Goal: Task Accomplishment & Management: Manage account settings

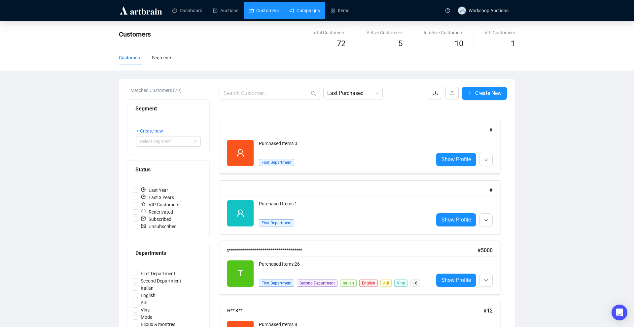
click at [301, 11] on link "Campaigns" at bounding box center [304, 10] width 31 height 17
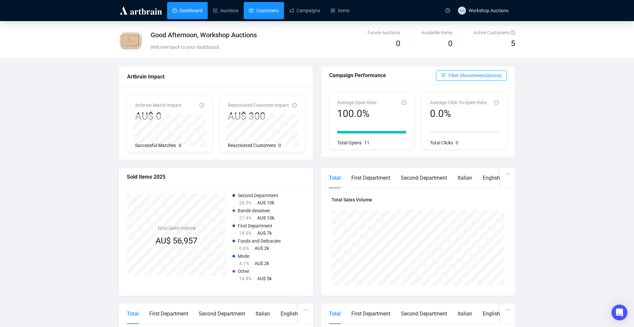
click at [275, 12] on link "Customers" at bounding box center [264, 10] width 30 height 17
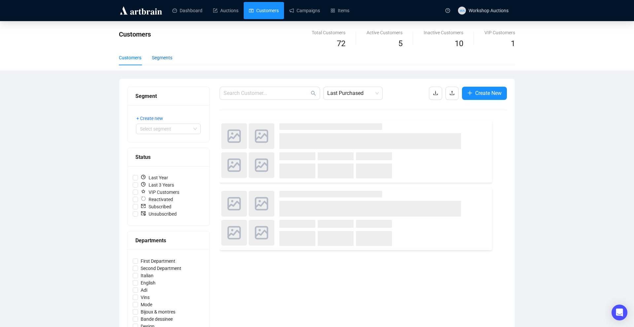
click at [167, 59] on div "Segments" at bounding box center [162, 57] width 20 height 7
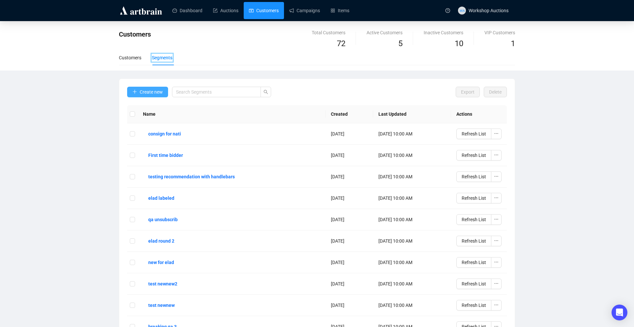
click at [151, 90] on span "Create new" at bounding box center [151, 91] width 23 height 7
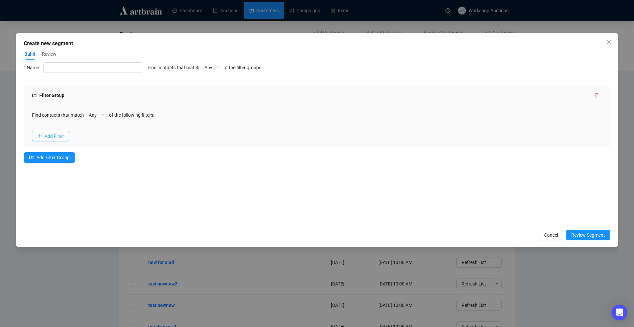
click at [64, 133] on span "Add Filter" at bounding box center [54, 136] width 19 height 7
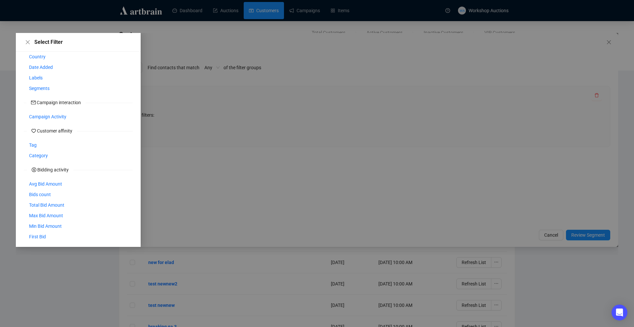
scroll to position [82, 0]
click at [34, 235] on span "First Bid" at bounding box center [37, 233] width 17 height 7
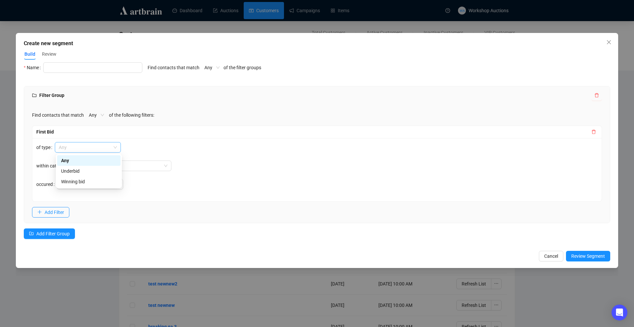
click at [104, 151] on span "Any" at bounding box center [88, 148] width 58 height 10
click at [101, 172] on div "Underbid" at bounding box center [88, 171] width 55 height 7
click at [65, 212] on button "Add Filter" at bounding box center [50, 212] width 37 height 11
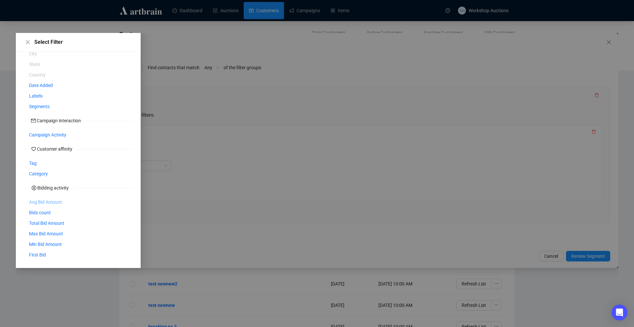
click at [53, 203] on span "Avg Bid Amount" at bounding box center [45, 202] width 33 height 7
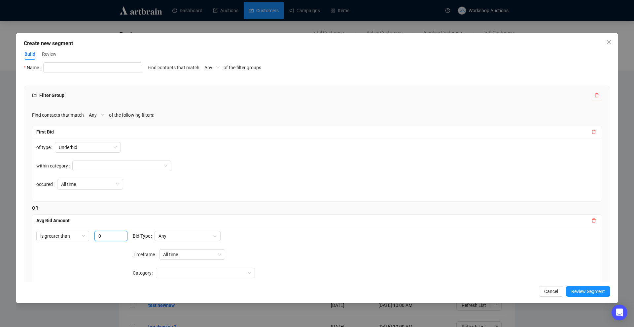
click at [112, 234] on input "0" at bounding box center [110, 236] width 33 height 11
click at [109, 185] on span "All time" at bounding box center [90, 185] width 58 height 10
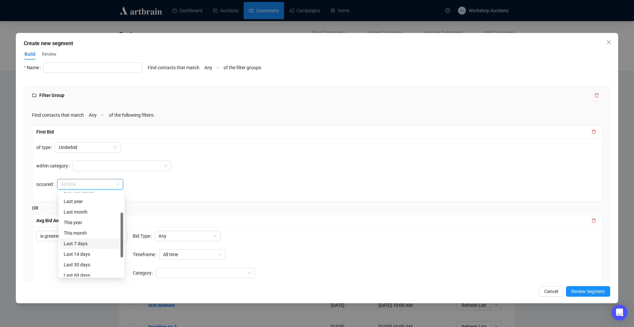
scroll to position [38, 0]
click at [89, 213] on div "Last month" at bounding box center [91, 212] width 55 height 7
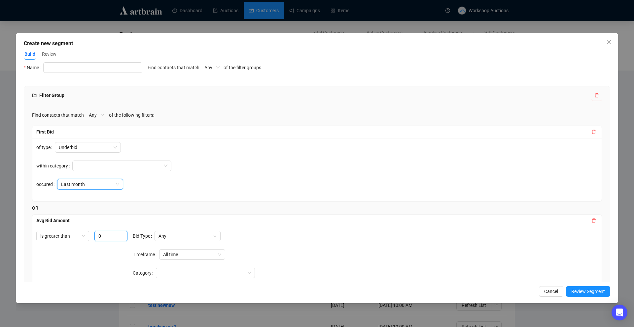
click at [106, 237] on input "0" at bounding box center [110, 236] width 33 height 11
click at [171, 235] on span "Any" at bounding box center [187, 236] width 58 height 10
type input "500"
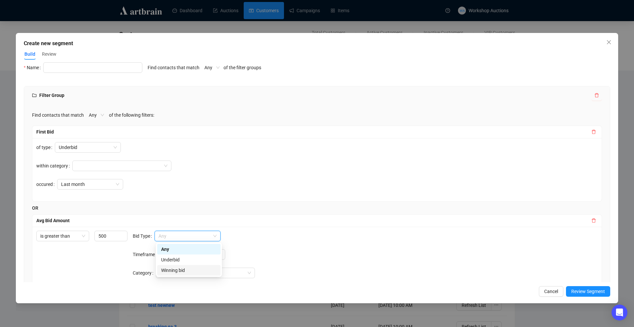
click at [185, 269] on div "Winning bid" at bounding box center [188, 270] width 55 height 7
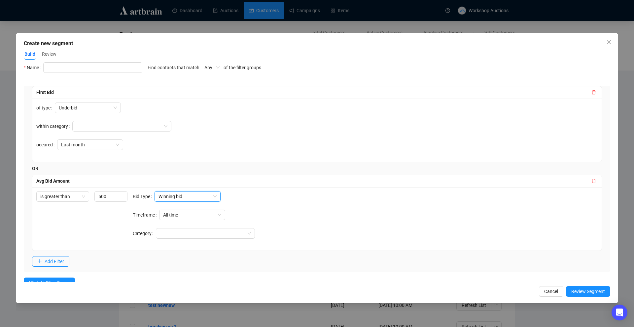
scroll to position [53, 0]
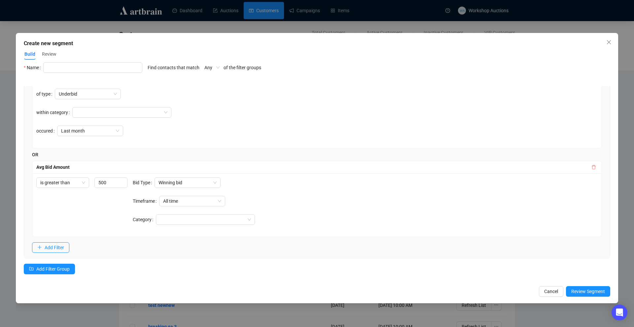
click at [592, 169] on icon "delete" at bounding box center [593, 167] width 5 height 5
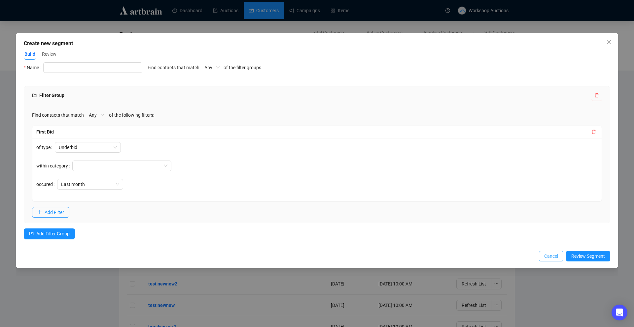
click at [540, 256] on button "Cancel" at bounding box center [551, 256] width 24 height 11
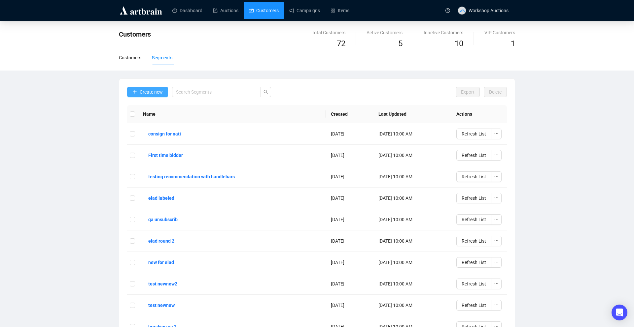
click at [150, 90] on span "Create new" at bounding box center [151, 91] width 23 height 7
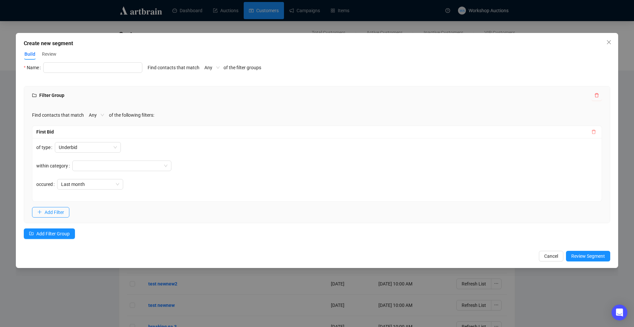
click at [594, 134] on span "button" at bounding box center [593, 131] width 5 height 7
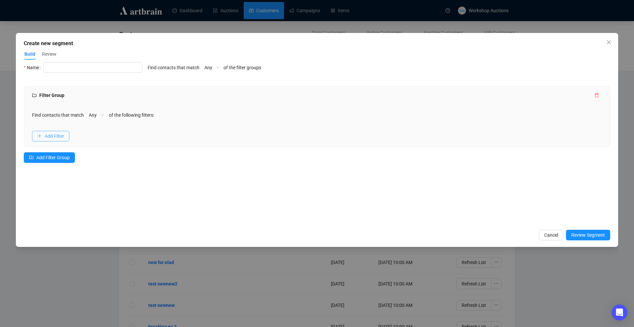
click at [69, 139] on button "Add Filter" at bounding box center [50, 136] width 37 height 11
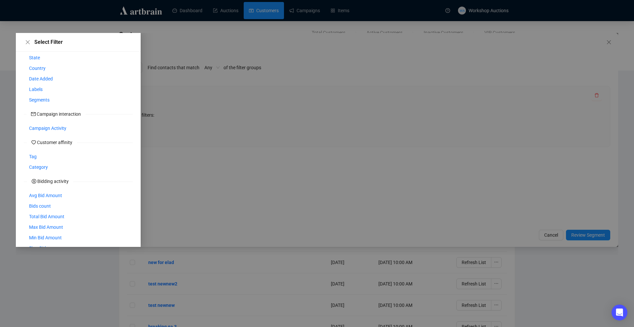
scroll to position [82, 0]
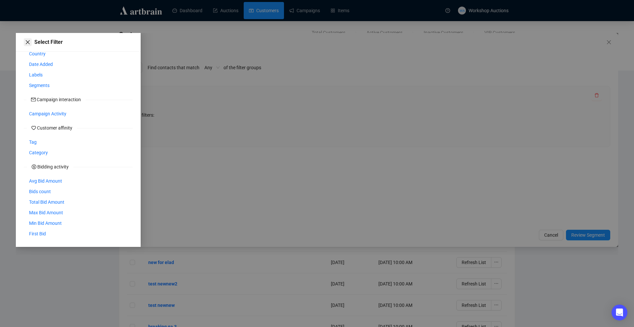
click at [29, 43] on icon "close" at bounding box center [27, 42] width 5 height 5
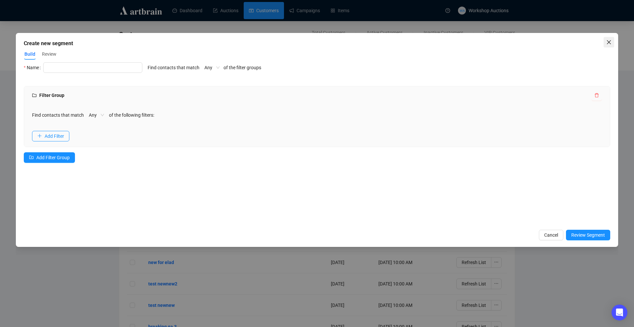
click at [608, 40] on icon "close" at bounding box center [608, 42] width 5 height 5
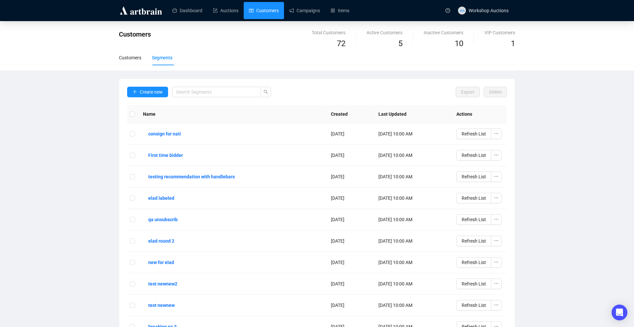
click at [271, 18] on link "Customers" at bounding box center [264, 10] width 30 height 17
click at [302, 9] on link "Campaigns" at bounding box center [304, 10] width 31 height 17
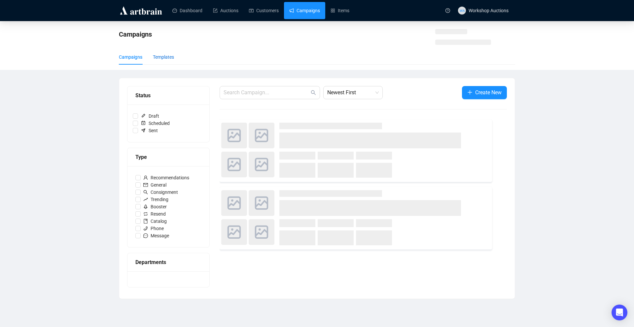
click at [165, 57] on div "Templates" at bounding box center [163, 56] width 21 height 7
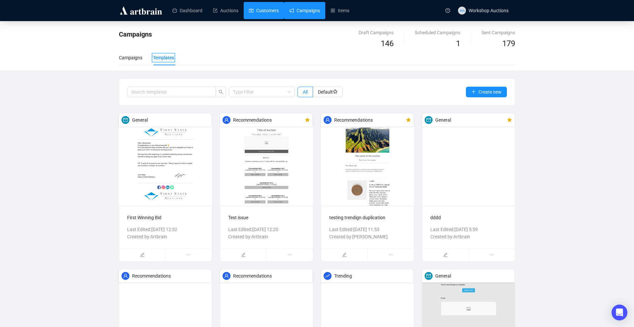
click at [278, 11] on link "Customers" at bounding box center [264, 10] width 30 height 17
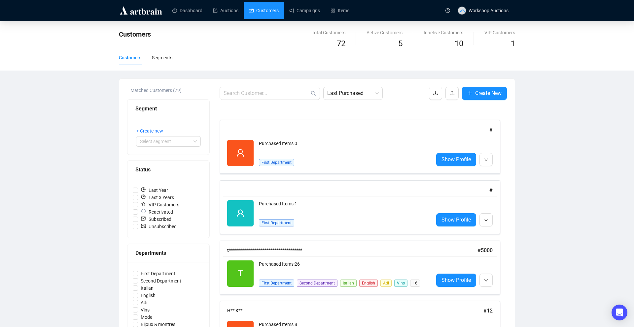
click at [178, 62] on div "Customers Segments" at bounding box center [317, 57] width 396 height 15
click at [171, 60] on div "Segments" at bounding box center [162, 57] width 20 height 7
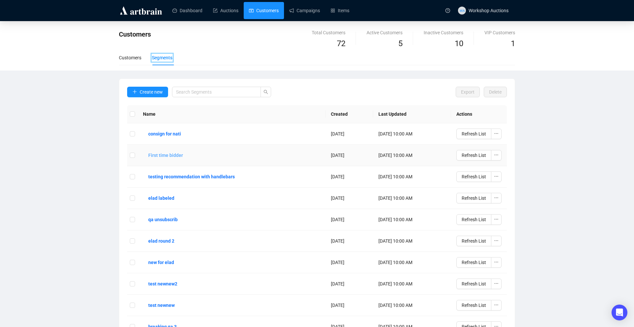
click at [180, 152] on b "First time bidder" at bounding box center [165, 155] width 35 height 7
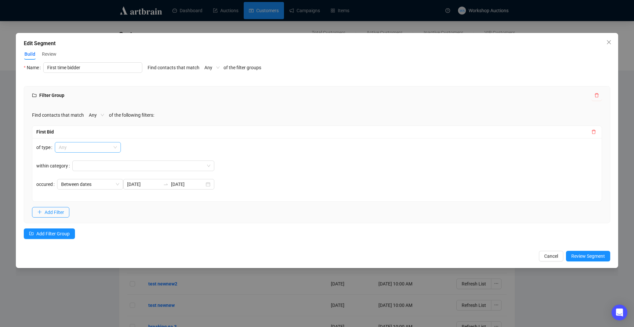
click at [79, 149] on span "Any" at bounding box center [88, 148] width 58 height 10
click at [167, 118] on div "Find contacts that match Any of the following filters:" at bounding box center [317, 115] width 570 height 11
click at [118, 162] on div at bounding box center [140, 165] width 132 height 9
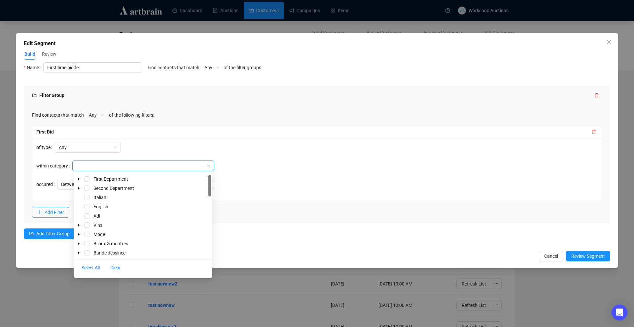
click at [133, 166] on div at bounding box center [140, 165] width 132 height 9
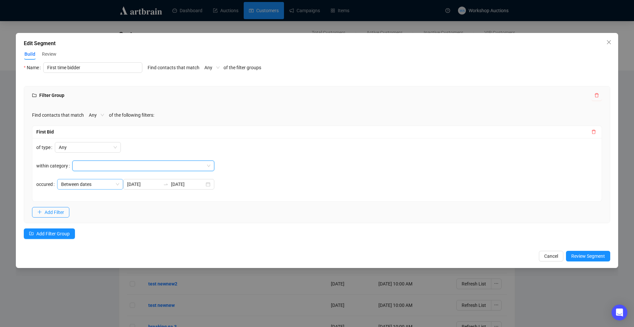
click at [119, 183] on span "Between dates" at bounding box center [90, 185] width 58 height 10
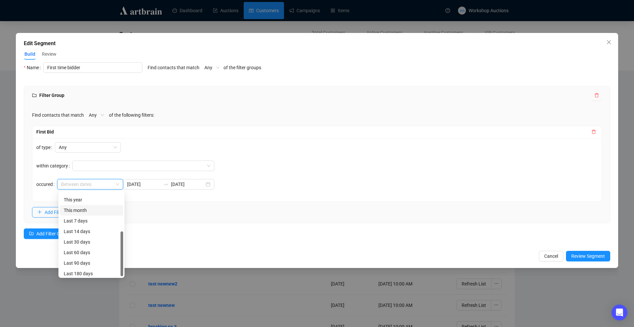
scroll to position [73, 0]
click at [214, 202] on div "Find contacts that match Any of the following filters: First Bid of type Any wi…" at bounding box center [316, 164] width 585 height 118
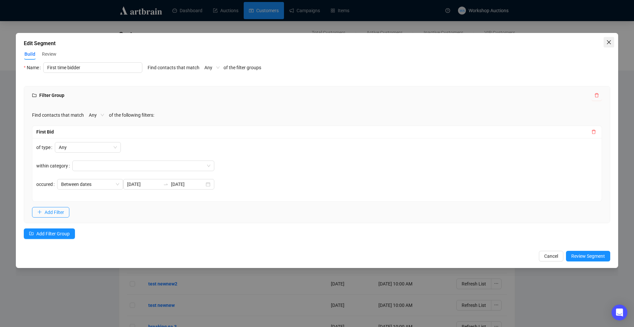
click at [603, 44] on span "Close" at bounding box center [608, 42] width 11 height 5
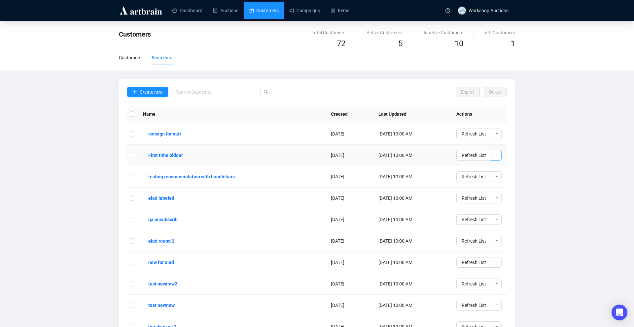
click at [497, 156] on icon "ellipsis" at bounding box center [496, 155] width 5 height 5
click at [478, 189] on span "Create Campaign" at bounding box center [477, 189] width 37 height 7
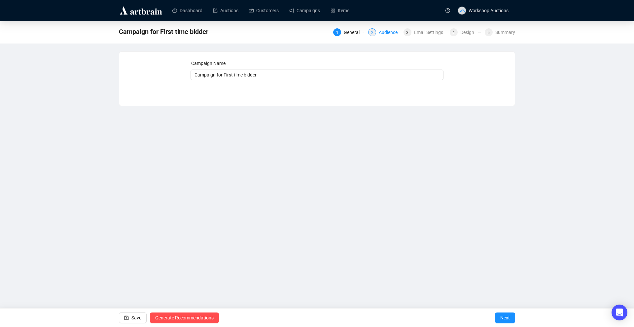
click at [378, 36] on div "Audience" at bounding box center [389, 32] width 23 height 8
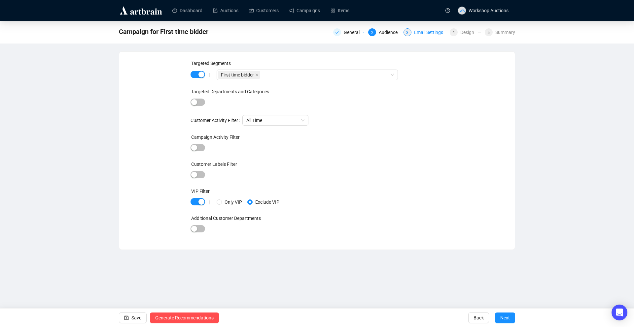
click at [421, 34] on div "Email Settings" at bounding box center [430, 32] width 33 height 8
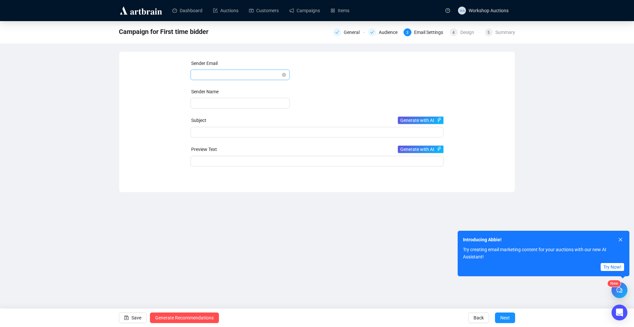
click at [242, 76] on span at bounding box center [239, 75] width 91 height 10
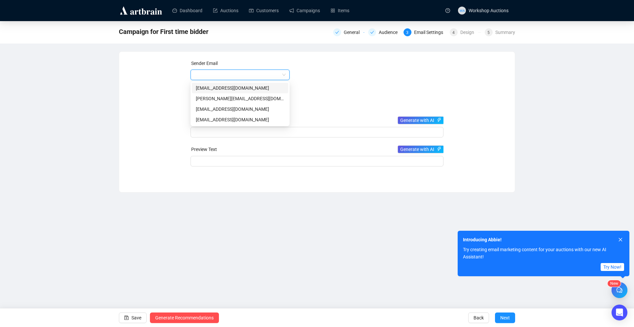
click at [236, 91] on div "[EMAIL_ADDRESS][DOMAIN_NAME]" at bounding box center [240, 87] width 88 height 7
type input "Artbrain"
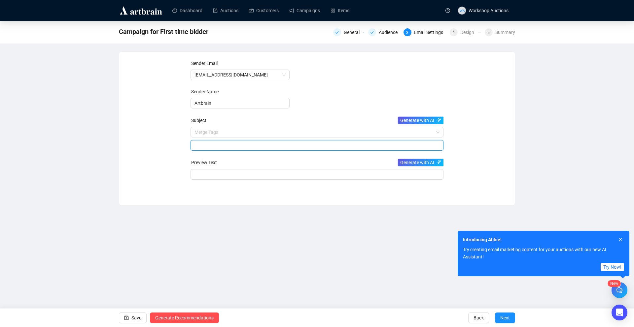
click at [227, 133] on span "Merge Tags" at bounding box center [316, 139] width 253 height 18
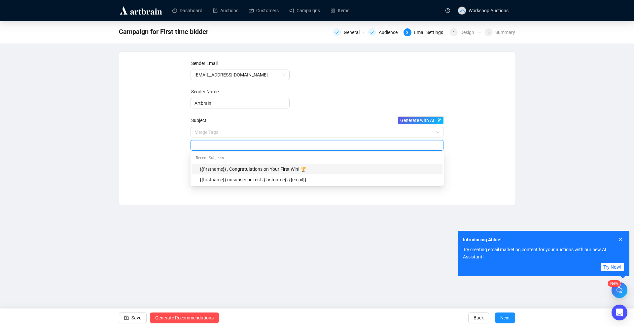
click at [252, 169] on div "{{firstname}} , Congratulations on Your First Win! 🏆" at bounding box center [319, 169] width 239 height 7
type input "{{firstname}} , Congratulations on Your First Win! 🏆"
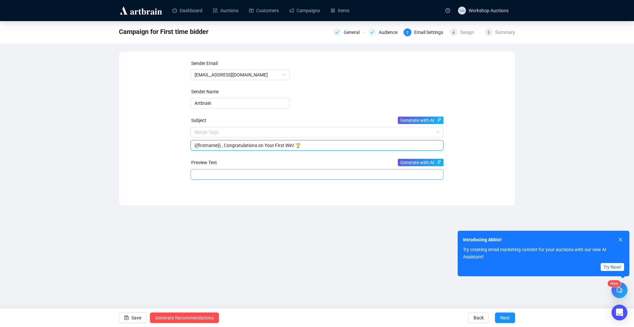
click at [242, 175] on input "search" at bounding box center [316, 175] width 245 height 10
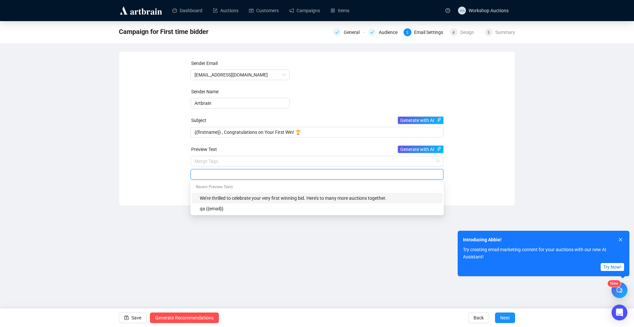
click at [238, 197] on div "We’re thrilled to celebrate your very first winning bid. Here’s to many more au…" at bounding box center [319, 198] width 239 height 7
type input "We’re thrilled to celebrate your very first winning bid. Here’s to many more au…"
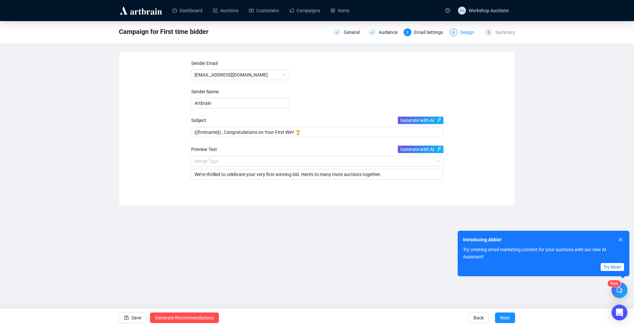
click at [463, 30] on div "Design" at bounding box center [469, 32] width 18 height 8
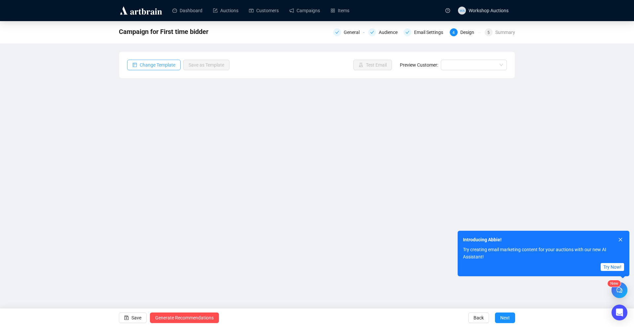
click at [158, 67] on span "Change Template" at bounding box center [158, 64] width 36 height 7
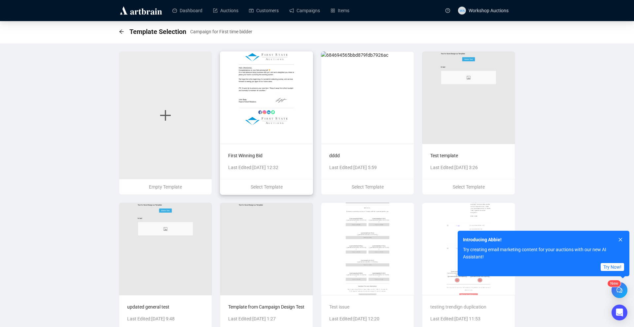
click at [263, 138] on img at bounding box center [266, 97] width 93 height 92
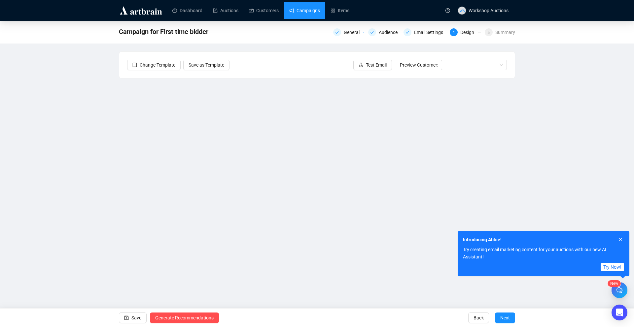
click at [313, 11] on link "Campaigns" at bounding box center [304, 10] width 31 height 17
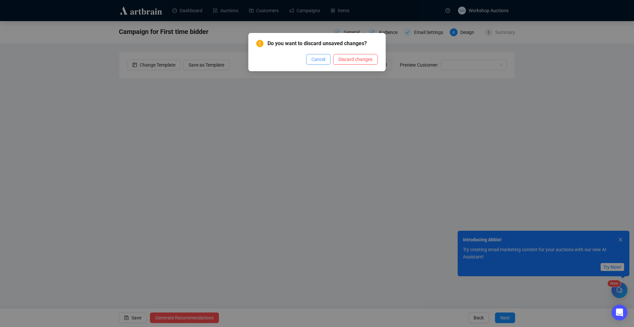
click at [314, 61] on span "Cancel" at bounding box center [318, 59] width 14 height 7
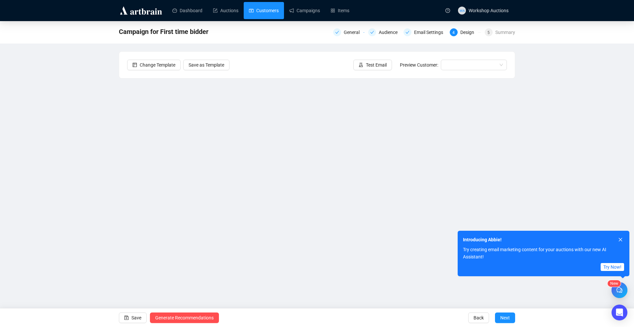
click at [269, 12] on link "Customers" at bounding box center [264, 10] width 30 height 17
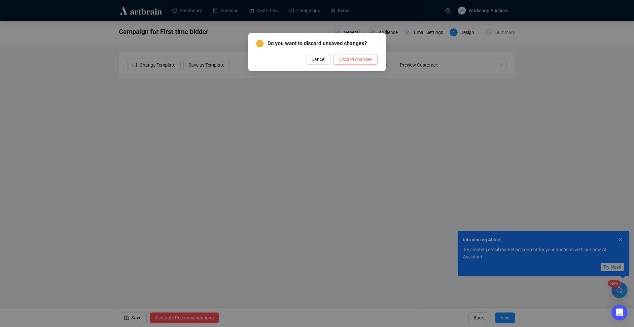
click at [351, 59] on span "Discard changes" at bounding box center [355, 59] width 34 height 7
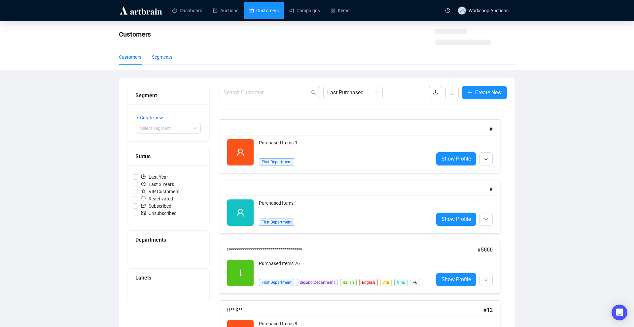
click at [162, 60] on div "Segments" at bounding box center [162, 56] width 20 height 7
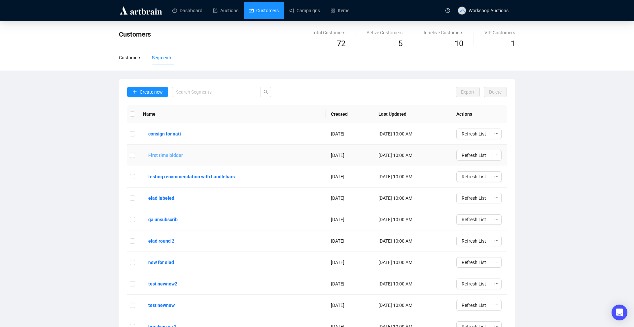
click at [179, 153] on b "First time bidder" at bounding box center [165, 155] width 35 height 7
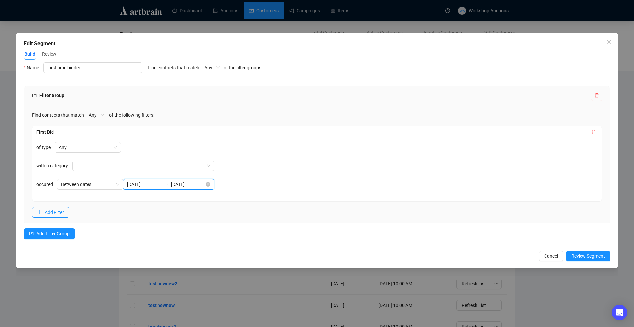
click at [148, 183] on input "[DATE]" at bounding box center [143, 184] width 33 height 7
click at [250, 178] on div "of type Any within category occured Between dates [DATE] [DATE]" at bounding box center [316, 169] width 569 height 63
click at [145, 184] on input "[DATE]" at bounding box center [143, 184] width 33 height 7
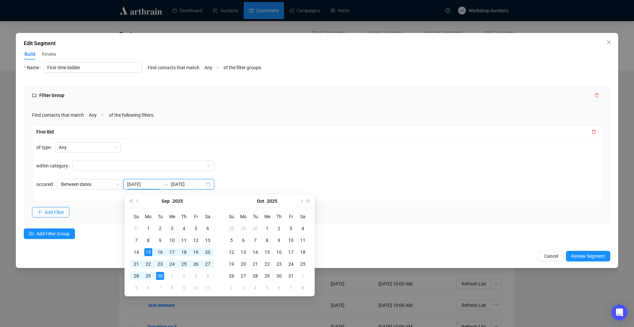
type input "[DATE]"
click at [290, 116] on div "Find contacts that match Any of the following filters:" at bounding box center [317, 115] width 570 height 11
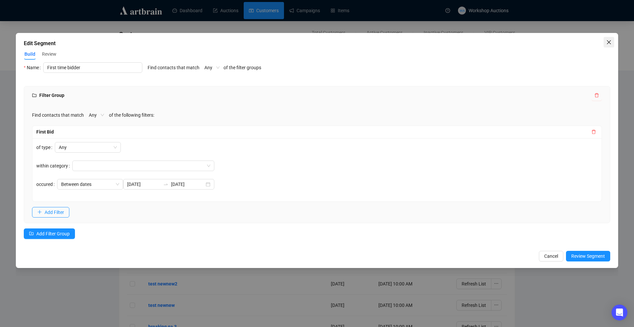
click at [604, 42] on span "Close" at bounding box center [608, 42] width 11 height 5
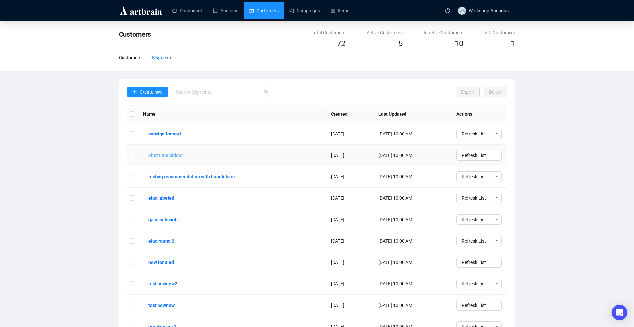
click at [172, 156] on b "First time bidder" at bounding box center [165, 155] width 35 height 7
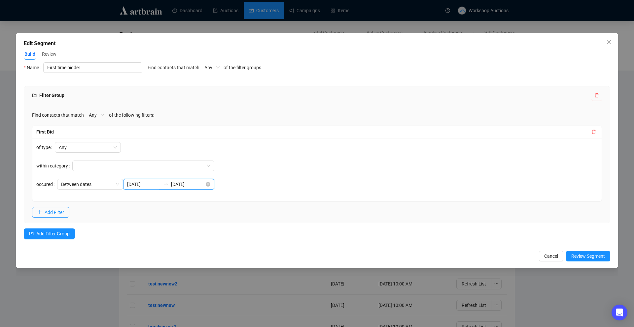
click at [148, 186] on input "[DATE]" at bounding box center [143, 184] width 33 height 7
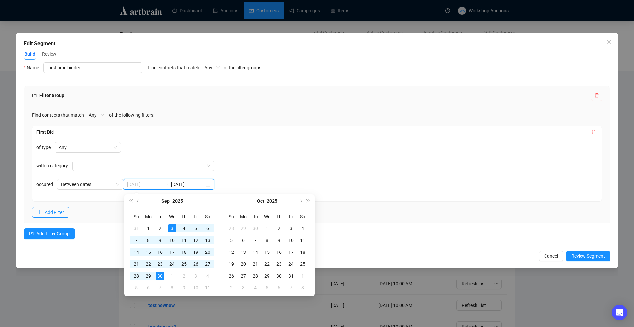
type input "[DATE]"
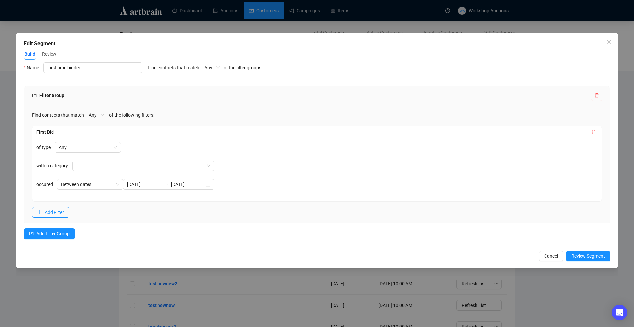
click at [236, 149] on div "of type Any within category occured Between dates [DATE] [DATE]" at bounding box center [316, 169] width 569 height 63
click at [614, 41] on div "Edit Segment Build Review Name First time bidder Find contacts that match Any o…" at bounding box center [317, 150] width 602 height 235
click at [612, 41] on span "Close" at bounding box center [608, 42] width 11 height 5
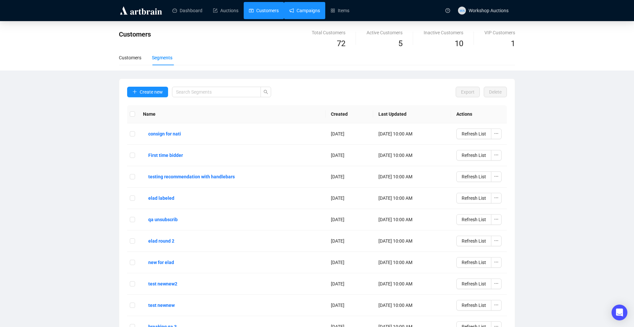
click at [309, 11] on link "Campaigns" at bounding box center [304, 10] width 31 height 17
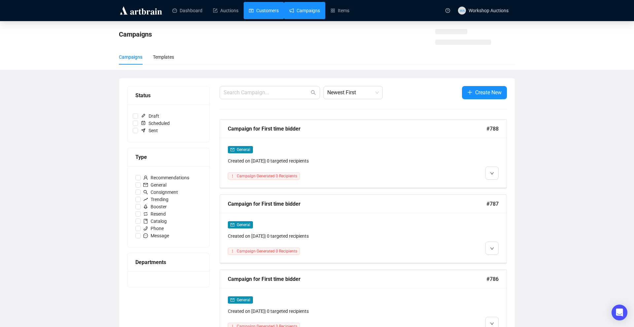
click at [265, 14] on link "Customers" at bounding box center [264, 10] width 30 height 17
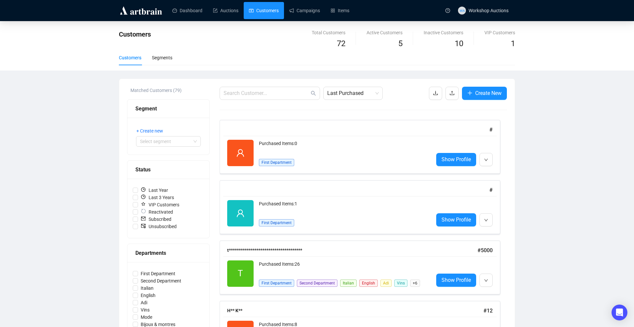
click at [177, 59] on div "Customers Segments" at bounding box center [317, 57] width 396 height 15
click at [171, 58] on div "Segments" at bounding box center [162, 57] width 20 height 7
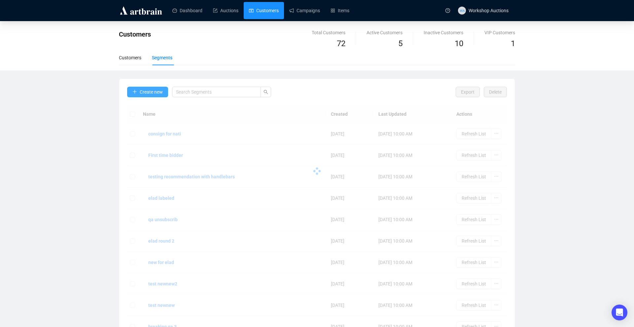
click at [162, 93] on span "Create new" at bounding box center [151, 91] width 23 height 7
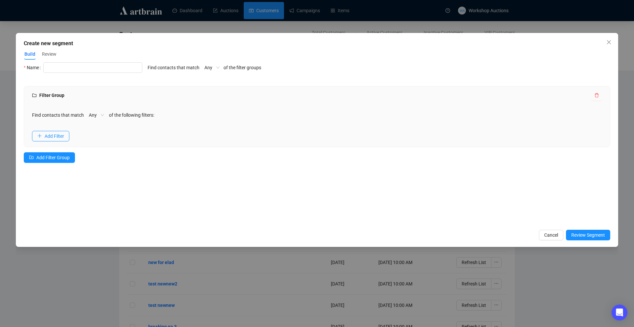
click at [595, 95] on icon "delete" at bounding box center [596, 95] width 4 height 4
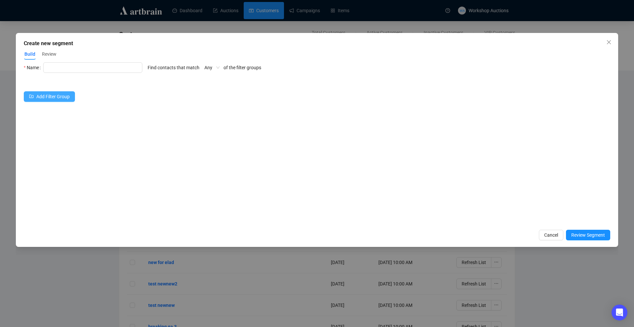
click at [69, 101] on button "Add Filter Group" at bounding box center [49, 96] width 51 height 11
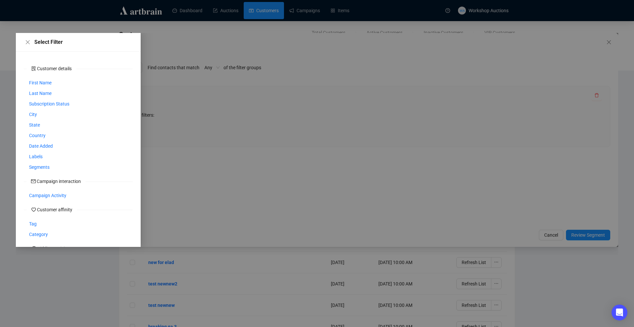
scroll to position [82, 0]
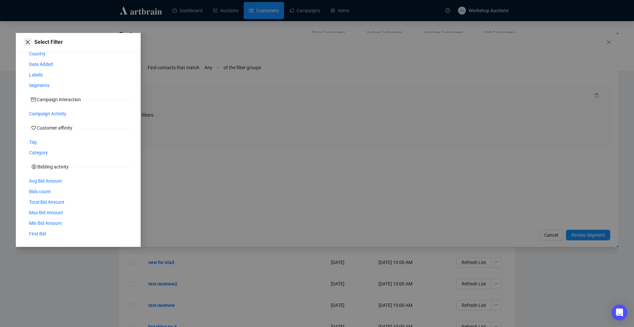
click at [30, 43] on button "Close" at bounding box center [28, 42] width 8 height 8
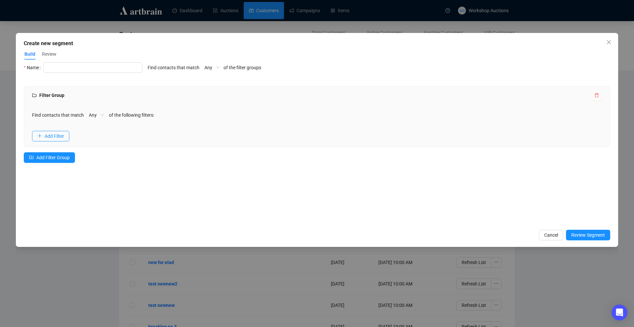
click at [599, 35] on div "Create new segment Build Review Select Filter Customer details First Name Last …" at bounding box center [317, 140] width 602 height 214
click at [610, 47] on button "Close" at bounding box center [608, 42] width 11 height 11
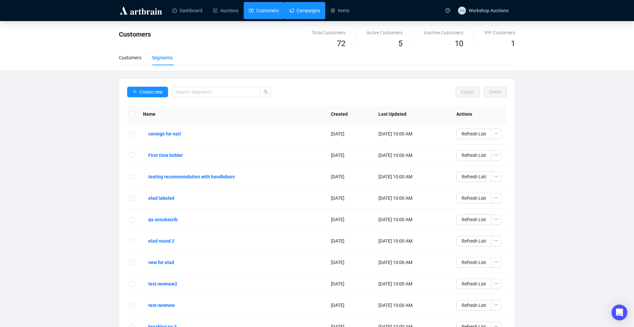
click at [311, 16] on link "Campaigns" at bounding box center [304, 10] width 31 height 17
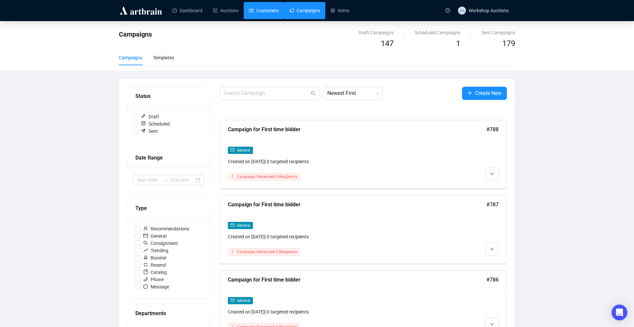
click at [267, 11] on link "Customers" at bounding box center [264, 10] width 30 height 17
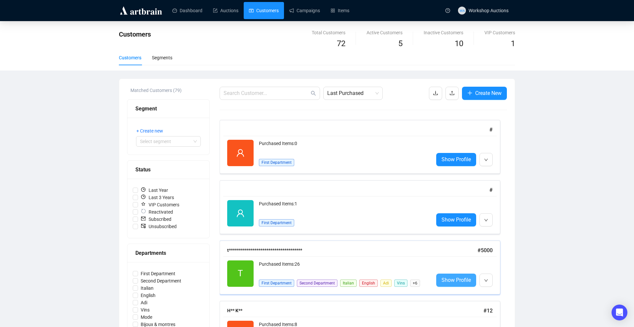
click at [451, 279] on span "Show Profile" at bounding box center [455, 280] width 29 height 8
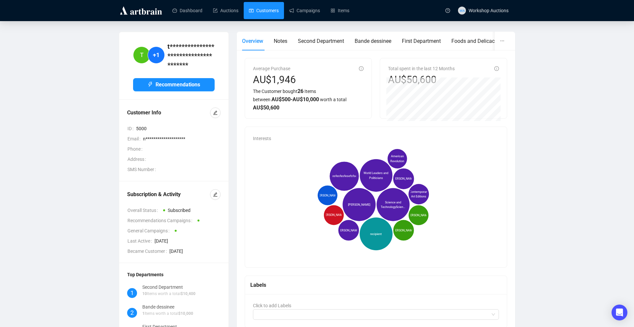
click at [255, 8] on link "Customers" at bounding box center [264, 10] width 30 height 17
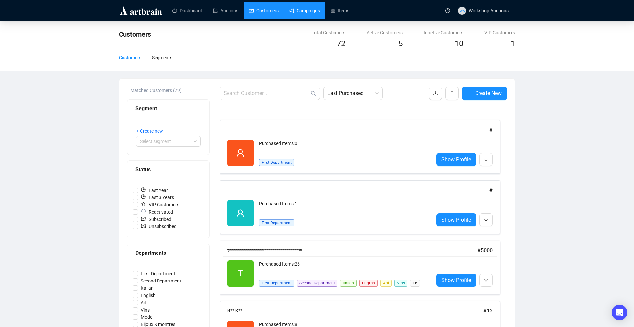
click at [306, 12] on link "Campaigns" at bounding box center [304, 10] width 31 height 17
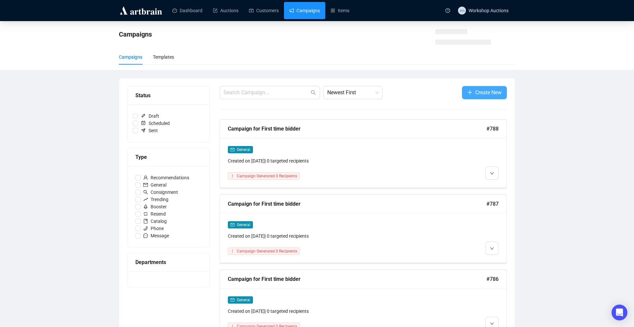
click at [477, 91] on span "Create New" at bounding box center [488, 92] width 26 height 8
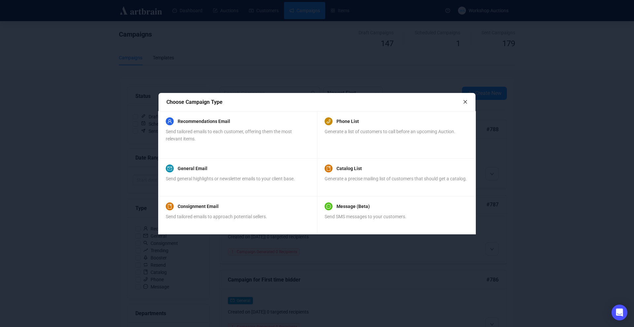
click at [464, 100] on icon "close" at bounding box center [465, 102] width 4 height 4
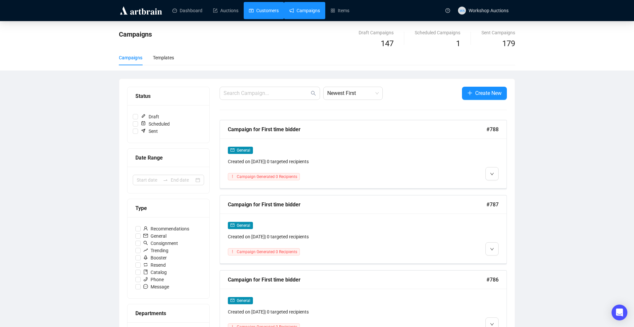
click at [270, 14] on link "Customers" at bounding box center [264, 10] width 30 height 17
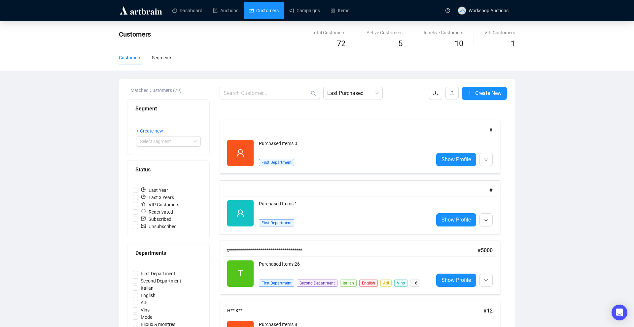
click at [265, 9] on link "Customers" at bounding box center [264, 10] width 30 height 17
click at [274, 8] on link "Customers" at bounding box center [264, 10] width 30 height 17
click at [435, 96] on icon "download" at bounding box center [435, 92] width 5 height 5
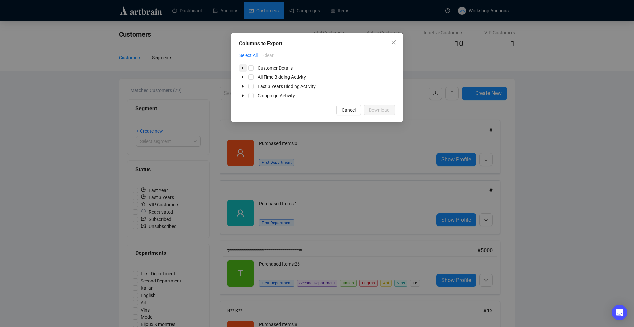
click at [242, 69] on icon "caret-down" at bounding box center [242, 67] width 3 height 3
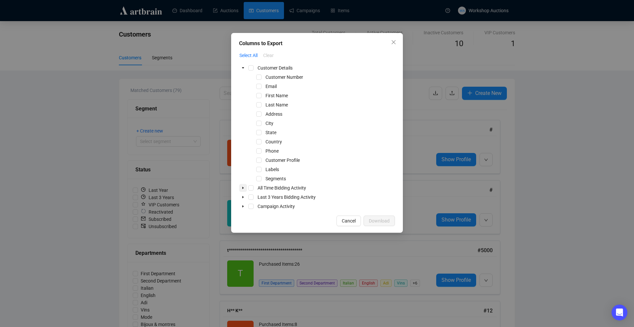
click at [241, 189] on icon "caret-down" at bounding box center [242, 187] width 3 height 3
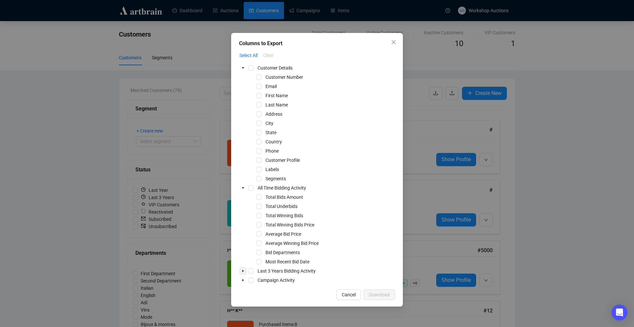
click at [245, 271] on span at bounding box center [243, 271] width 8 height 8
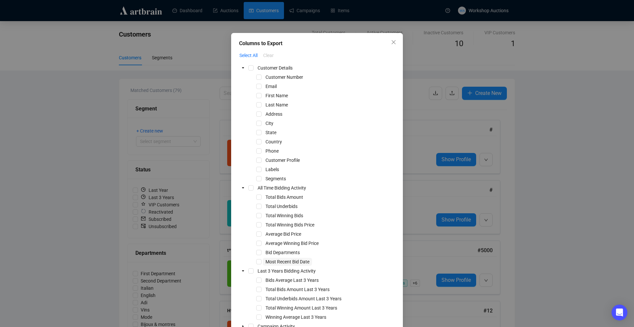
scroll to position [34, 0]
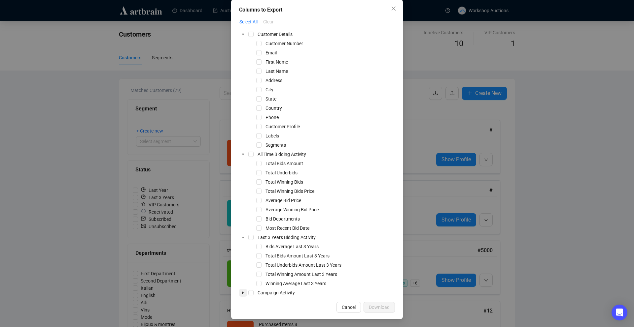
click at [242, 294] on icon "caret-down" at bounding box center [242, 292] width 3 height 3
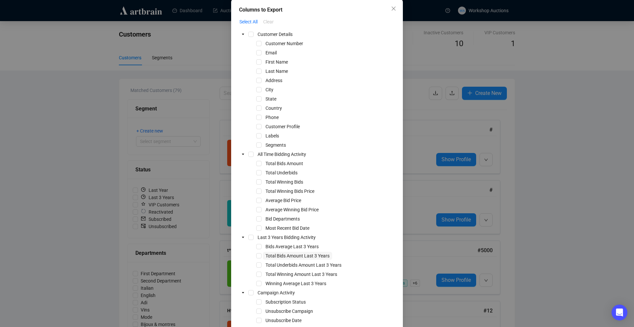
scroll to position [61, 0]
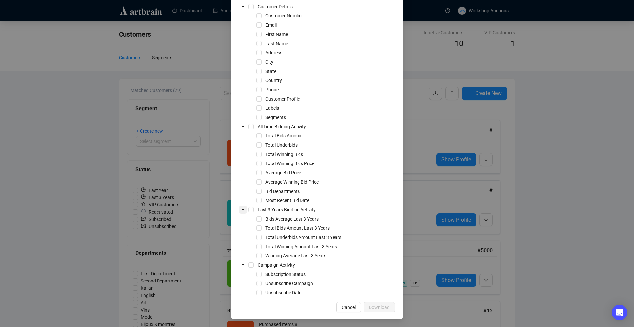
click at [242, 210] on icon "caret-down" at bounding box center [243, 209] width 2 height 1
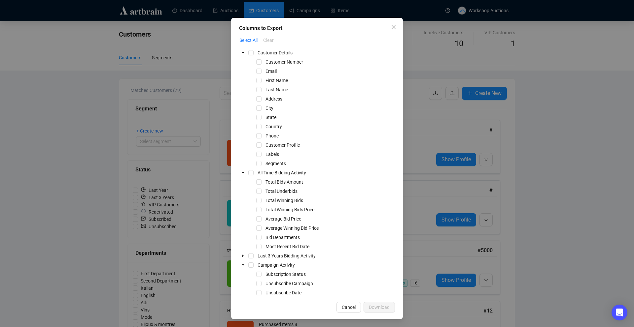
scroll to position [15, 0]
click at [242, 176] on span at bounding box center [243, 173] width 8 height 8
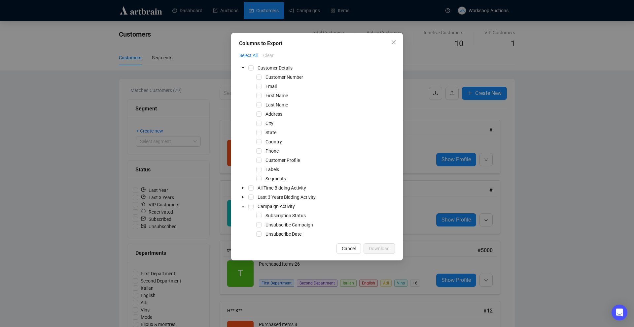
scroll to position [0, 0]
click at [241, 61] on div "Select All Clear Customer Details Customer Number Email First Name Last Name Ad…" at bounding box center [317, 144] width 156 height 189
click at [241, 64] on span at bounding box center [243, 68] width 8 height 8
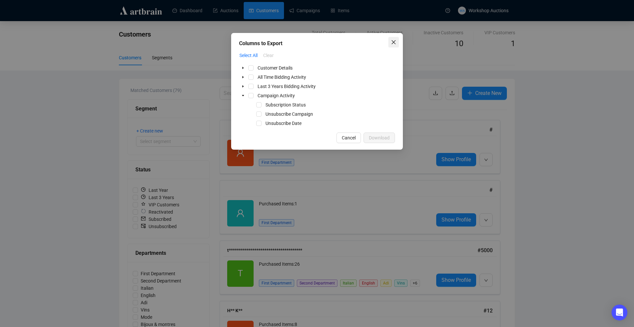
click at [393, 45] on button "Close" at bounding box center [393, 42] width 11 height 11
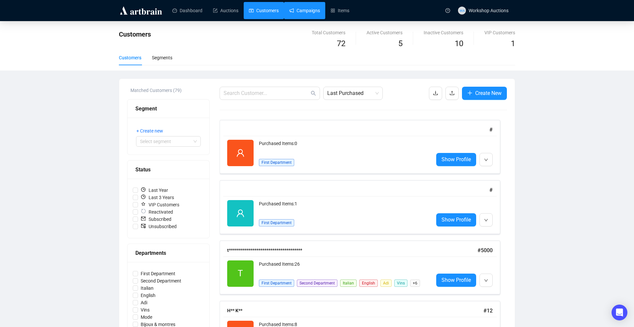
click at [305, 9] on link "Campaigns" at bounding box center [304, 10] width 31 height 17
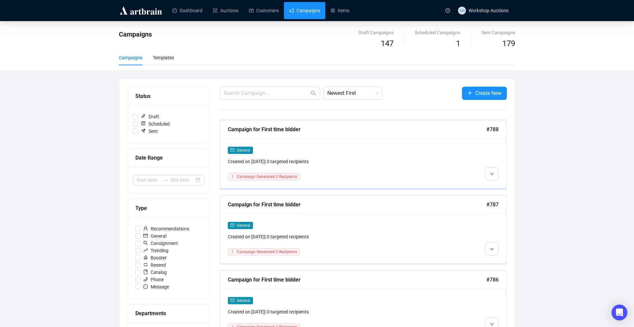
click at [399, 155] on div "General Created on [DATE] | 0 targeted recipients" at bounding box center [329, 156] width 202 height 19
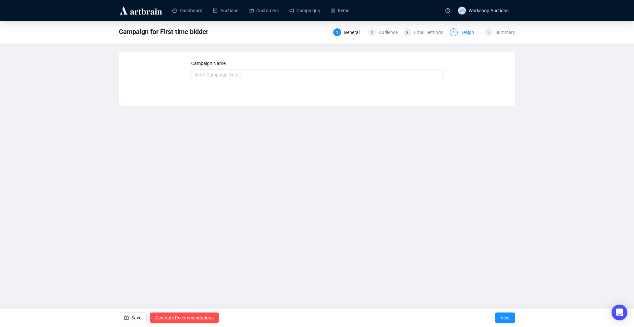
type input "Campaign for First time bidder"
click at [499, 319] on button "Next" at bounding box center [505, 318] width 20 height 11
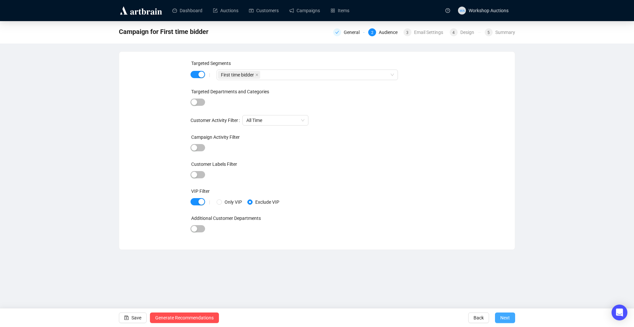
click at [507, 316] on span "Next" at bounding box center [505, 318] width 10 height 18
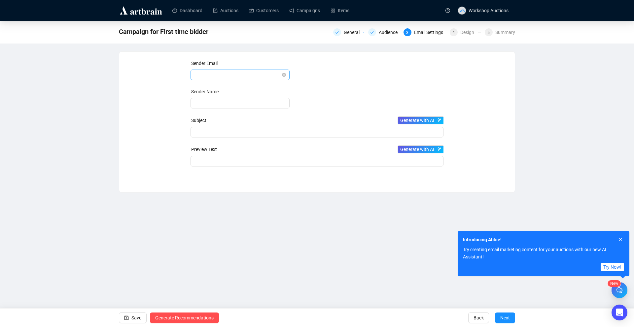
click at [209, 70] on div at bounding box center [239, 75] width 99 height 11
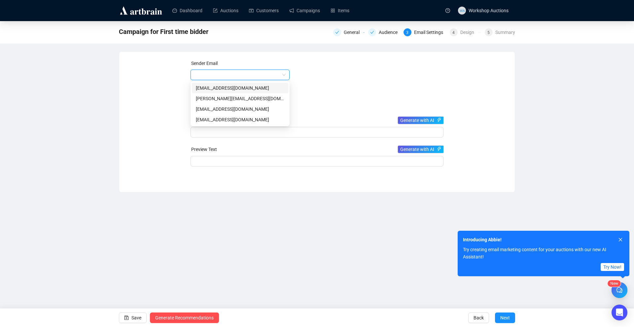
click at [213, 93] on div "[EMAIL_ADDRESS][DOMAIN_NAME]" at bounding box center [240, 88] width 96 height 11
type input "Artbrain"
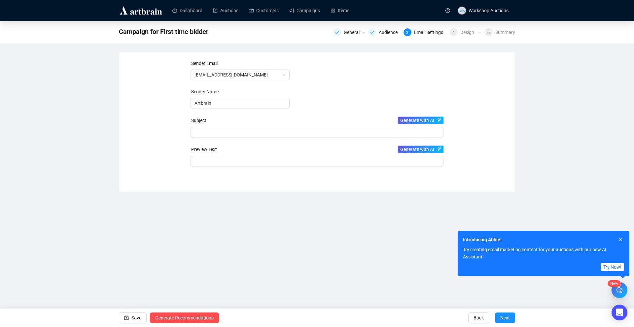
click at [227, 140] on form "Sender Email [EMAIL_ADDRESS][DOMAIN_NAME] Sender Name Artbrain Subject Generate…" at bounding box center [316, 113] width 253 height 107
click at [227, 135] on span at bounding box center [316, 132] width 253 height 5
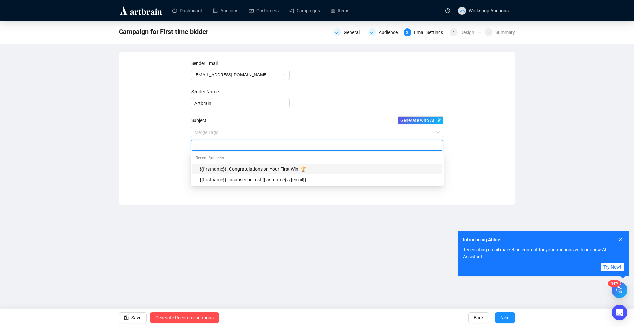
click at [232, 166] on div "{{firstname}} , Congratulations on Your First Win! 🏆" at bounding box center [319, 169] width 239 height 7
type input "{{firstname}} , Congratulations on Your First Win! 🏆"
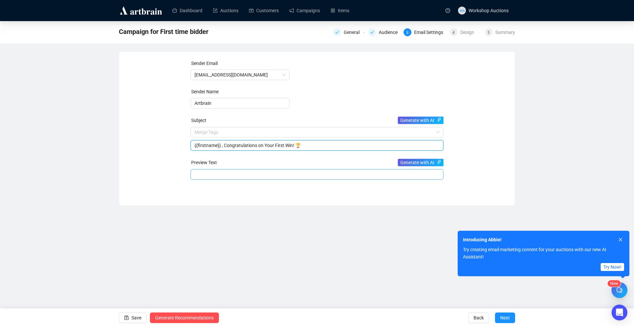
click at [283, 177] on input "search" at bounding box center [316, 175] width 245 height 10
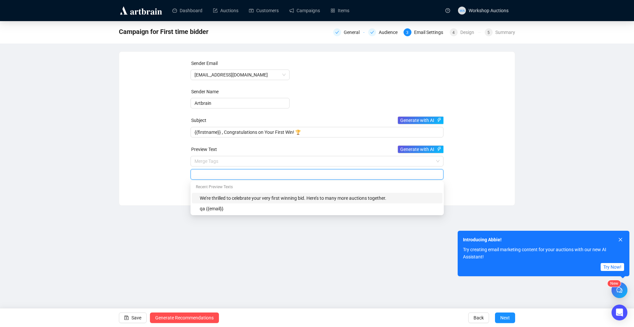
click at [272, 195] on div "We’re thrilled to celebrate your very first winning bid. Here’s to many more au…" at bounding box center [319, 198] width 239 height 7
type input "We’re thrilled to celebrate your very first winning bid. Here’s to many more au…"
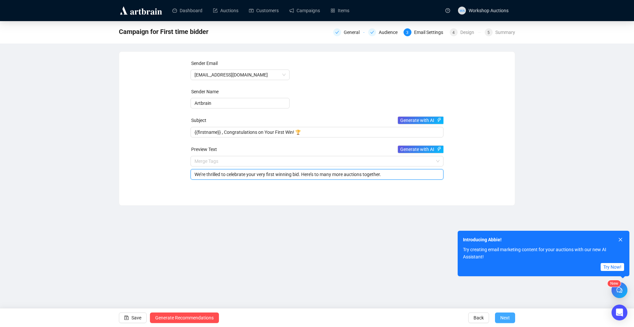
click at [504, 314] on span "Next" at bounding box center [505, 318] width 10 height 18
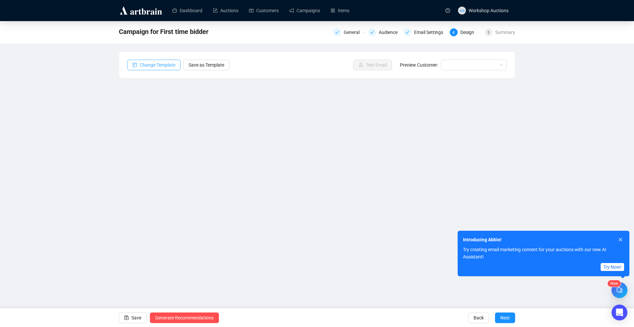
click at [167, 64] on span "Change Template" at bounding box center [158, 64] width 36 height 7
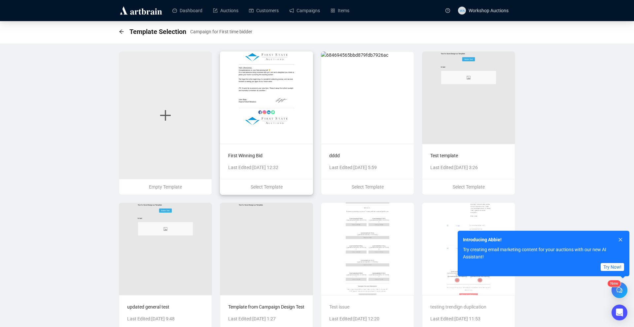
click at [283, 114] on img at bounding box center [266, 97] width 93 height 92
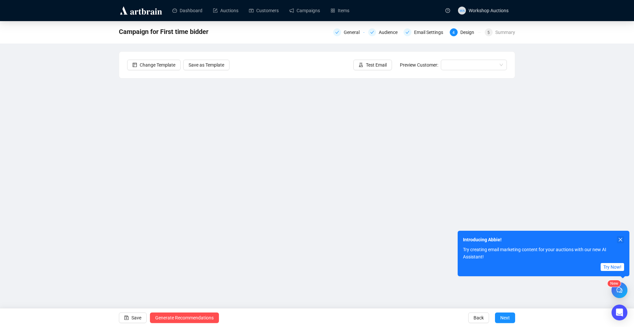
click at [617, 240] on button "button" at bounding box center [619, 239] width 7 height 7
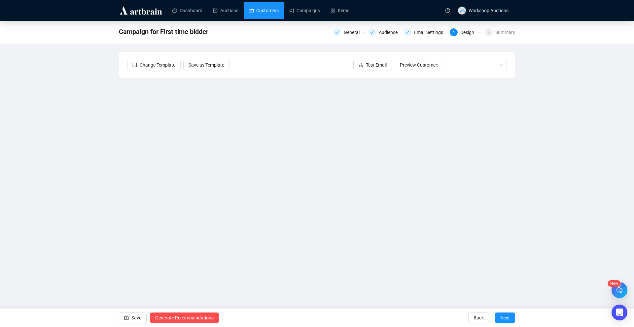
click at [263, 12] on link "Customers" at bounding box center [264, 10] width 30 height 17
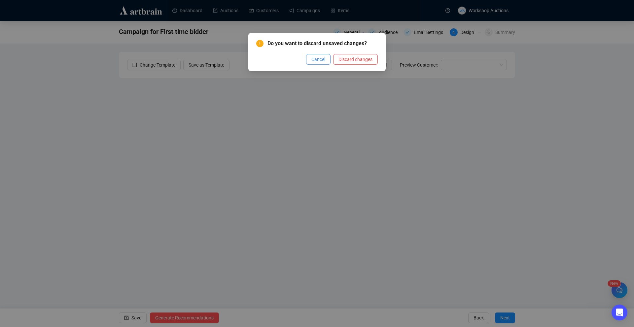
click at [322, 61] on span "Cancel" at bounding box center [318, 59] width 14 height 7
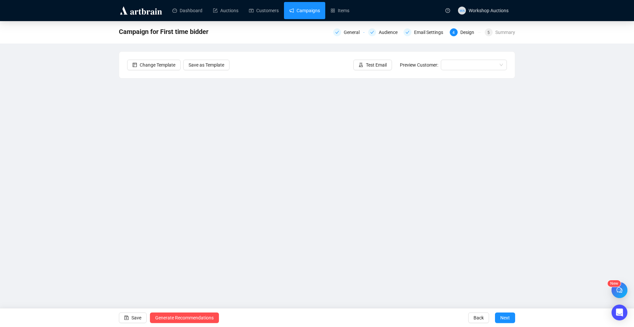
click at [307, 16] on link "Campaigns" at bounding box center [304, 10] width 31 height 17
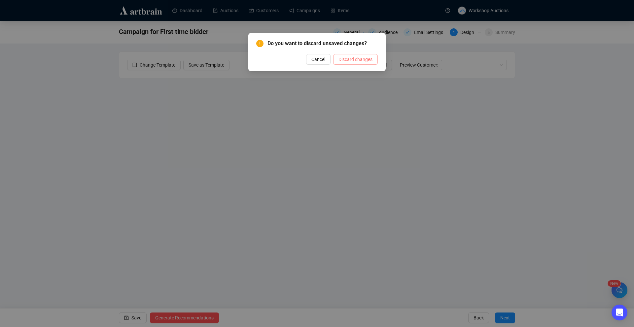
click at [343, 60] on span "Discard changes" at bounding box center [355, 59] width 34 height 7
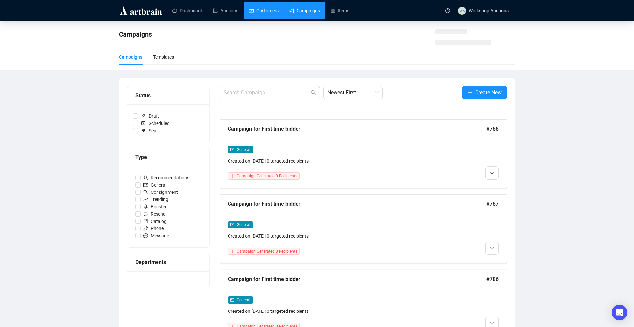
click at [271, 10] on link "Customers" at bounding box center [264, 10] width 30 height 17
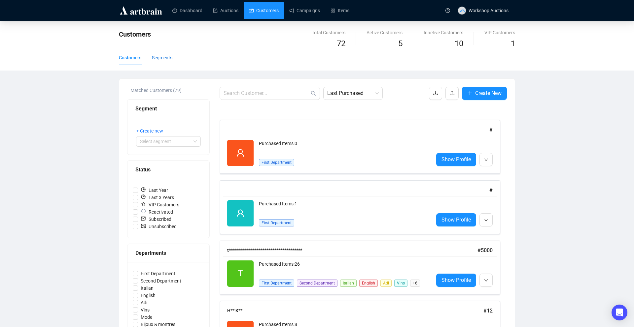
click at [160, 54] on div "Segments" at bounding box center [162, 57] width 20 height 7
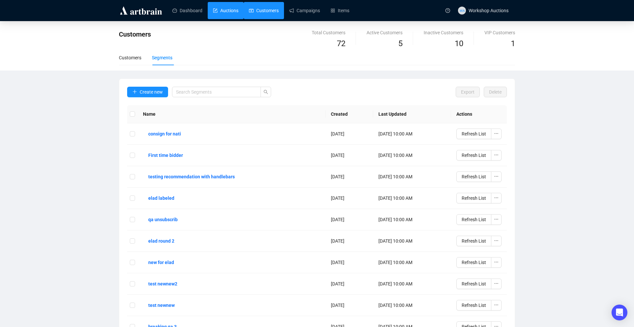
click at [218, 15] on link "Auctions" at bounding box center [225, 10] width 25 height 17
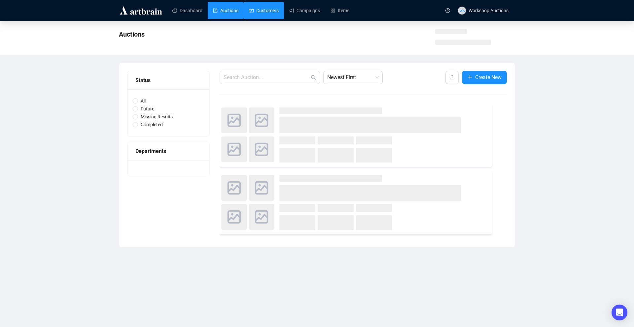
click at [257, 9] on link "Customers" at bounding box center [264, 10] width 30 height 17
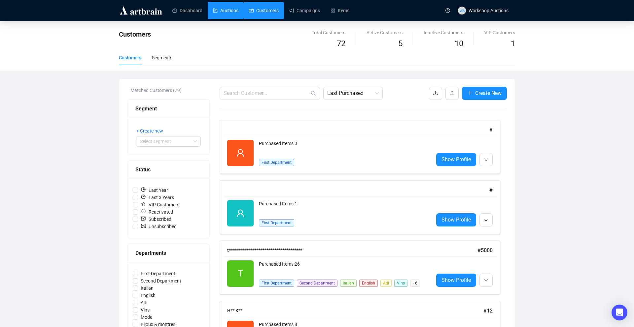
click at [228, 8] on link "Auctions" at bounding box center [225, 10] width 25 height 17
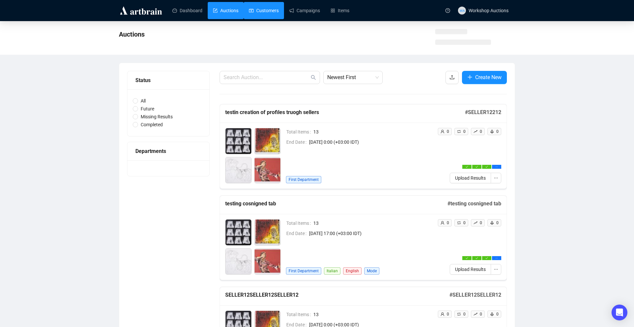
click at [257, 10] on link "Customers" at bounding box center [264, 10] width 30 height 17
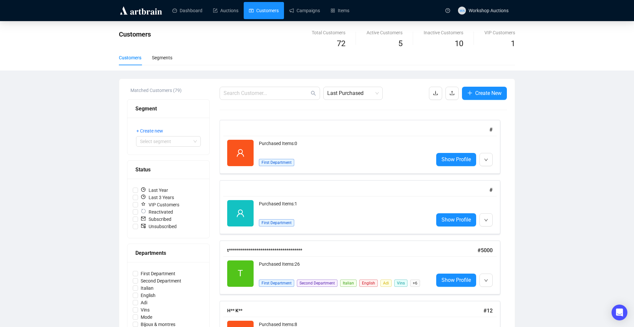
click at [377, 30] on div "Active Customers" at bounding box center [384, 32] width 36 height 7
click at [313, 14] on link "Campaigns" at bounding box center [304, 10] width 31 height 17
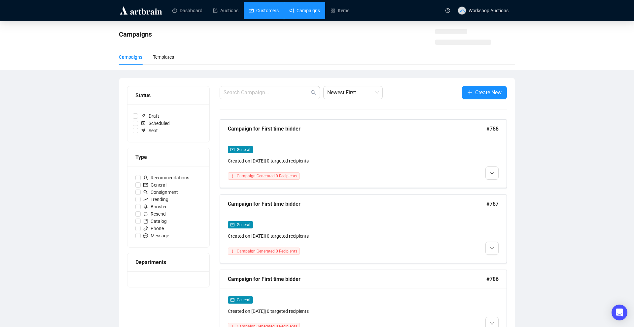
click at [272, 16] on link "Customers" at bounding box center [264, 10] width 30 height 17
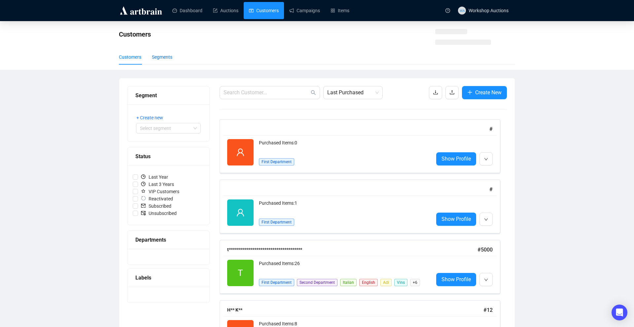
click at [164, 59] on div "Segments" at bounding box center [162, 56] width 20 height 7
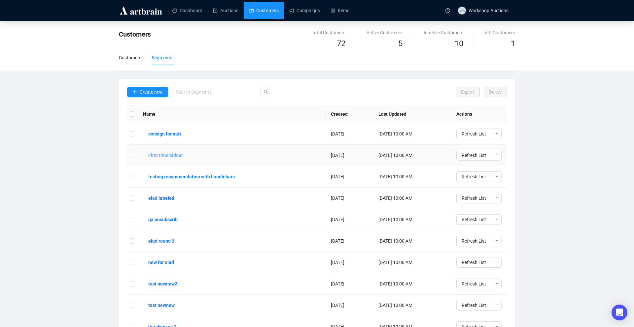
click at [178, 156] on b "First time bidder" at bounding box center [165, 155] width 35 height 7
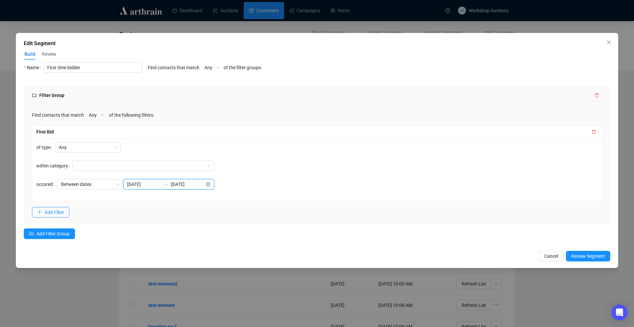
click at [142, 186] on input "[DATE]" at bounding box center [143, 184] width 33 height 7
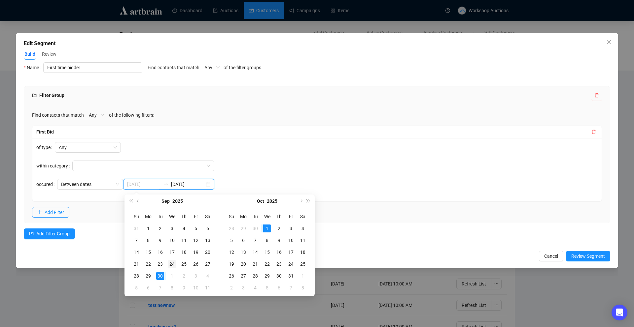
type input "[DATE]"
click at [175, 264] on div "24" at bounding box center [172, 264] width 8 height 8
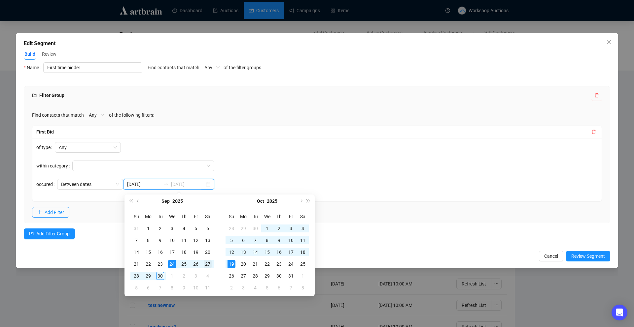
type input "[DATE]"
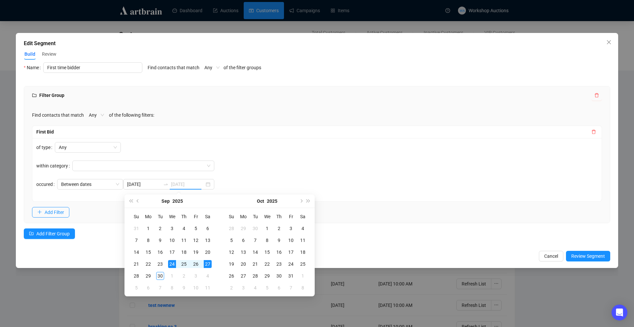
click at [206, 263] on div "27" at bounding box center [208, 264] width 8 height 8
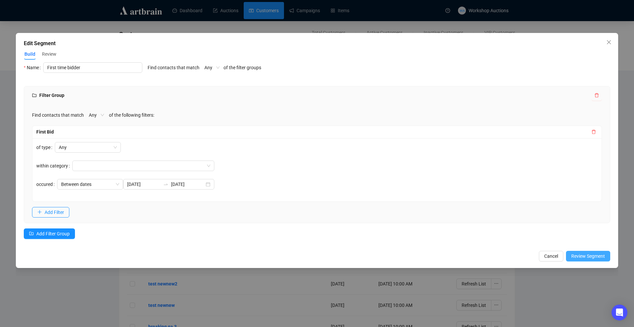
click at [569, 256] on button "Review Segment" at bounding box center [588, 256] width 44 height 11
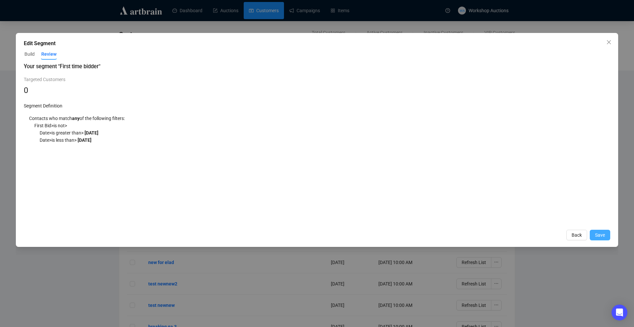
click at [591, 237] on button "Save" at bounding box center [599, 235] width 20 height 11
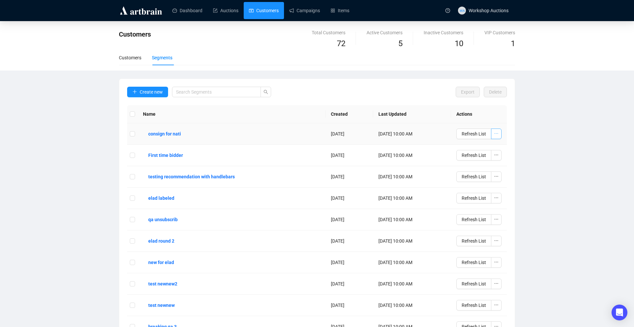
click at [494, 135] on icon "ellipsis" at bounding box center [496, 133] width 5 height 5
click at [549, 119] on div "Customers Total Customers 72 Active Customers 5 Inactive Customers 10 VIP Custo…" at bounding box center [317, 194] width 634 height 346
click at [317, 17] on link "Campaigns" at bounding box center [304, 10] width 31 height 17
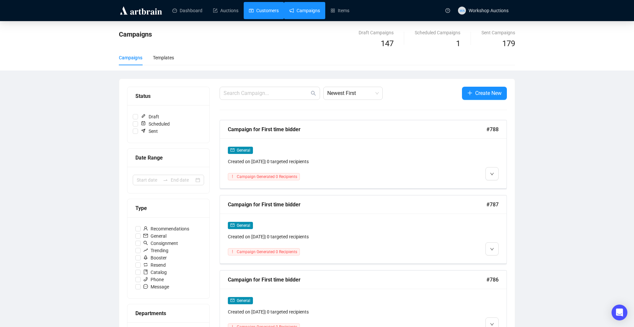
click at [257, 8] on link "Customers" at bounding box center [264, 10] width 30 height 17
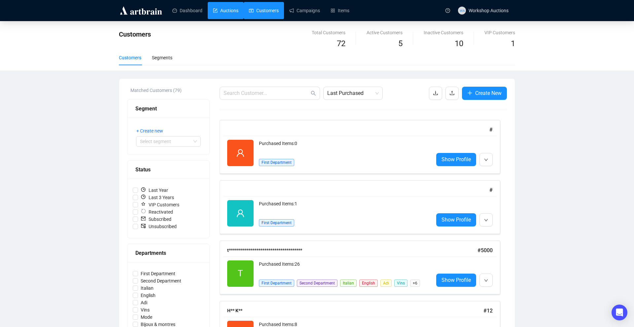
click at [231, 11] on link "Auctions" at bounding box center [225, 10] width 25 height 17
